Goal: Task Accomplishment & Management: Manage account settings

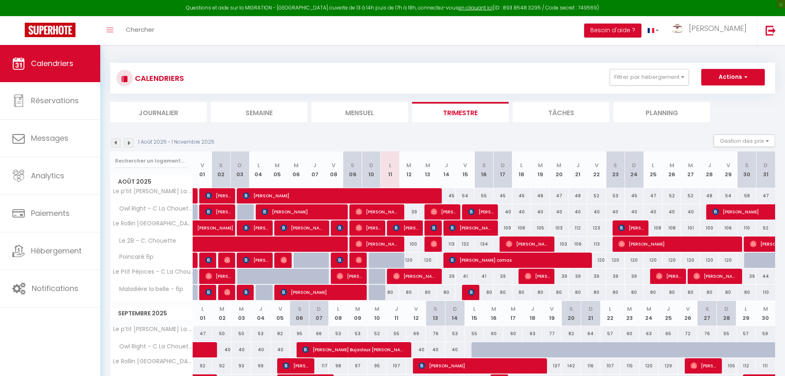
select select
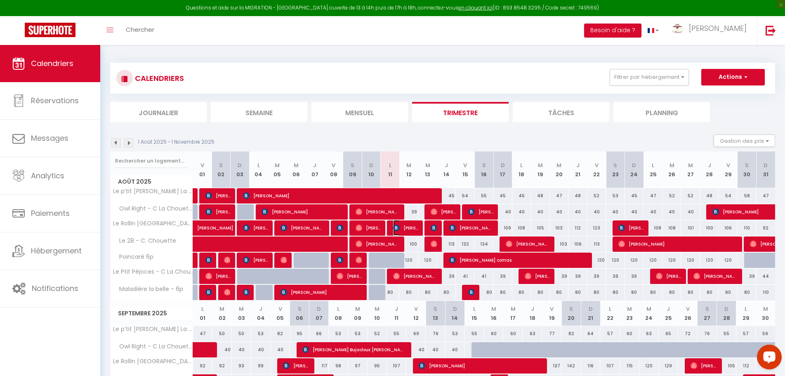
click at [418, 230] on span "[PERSON_NAME]" at bounding box center [405, 228] width 25 height 16
select select "OK"
select select "KO"
select select "0"
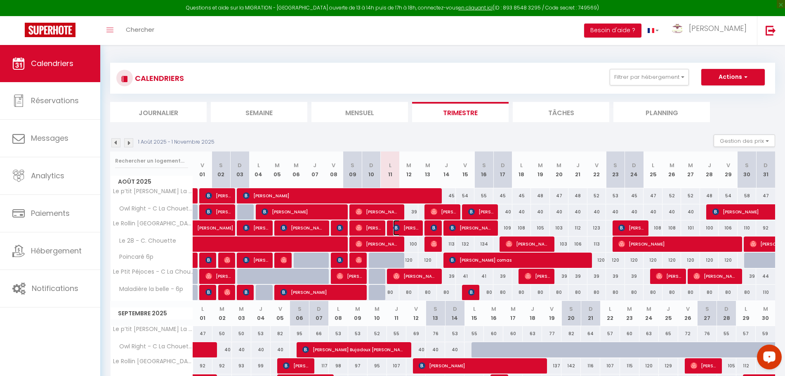
select select "1"
select select
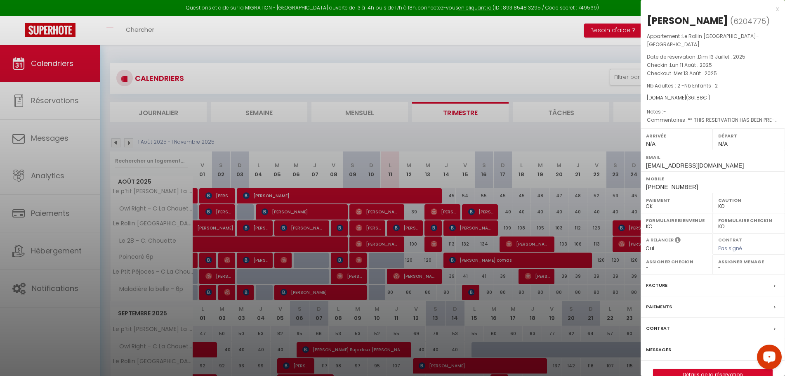
click at [658, 345] on label "Messages" at bounding box center [658, 349] width 25 height 9
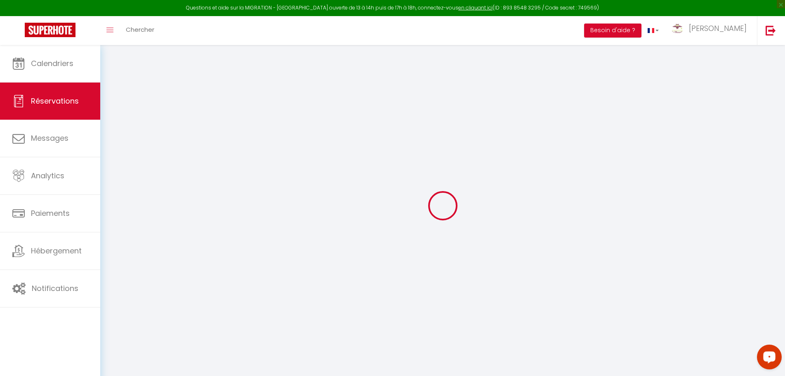
select select
checkbox input "false"
type textarea "** THIS RESERVATION HAS BEEN PRE-PAID ** BOOKING NOTE : Payment charge is EUR 5…"
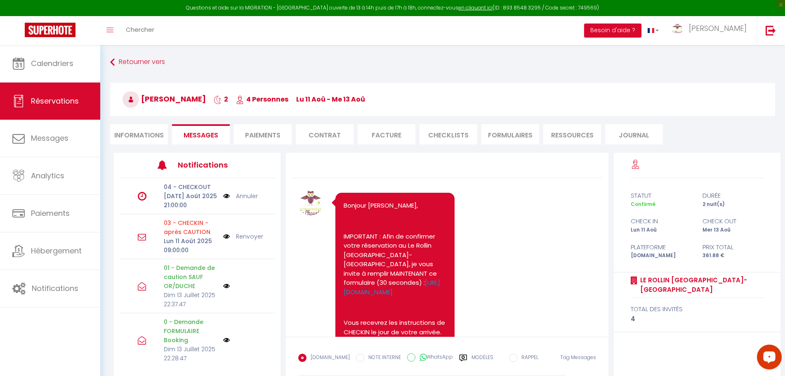
scroll to position [460, 0]
